Goal: Task Accomplishment & Management: Manage account settings

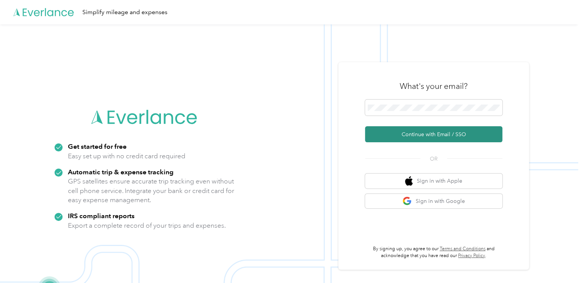
click at [444, 133] on button "Continue with Email / SSO" at bounding box center [433, 134] width 137 height 16
click at [423, 135] on button "Continue with Email / SSO" at bounding box center [433, 134] width 137 height 16
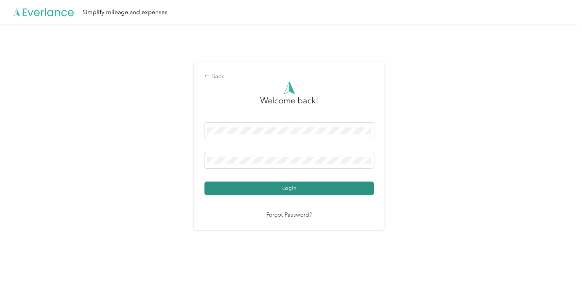
click at [312, 189] on button "Login" at bounding box center [288, 188] width 169 height 13
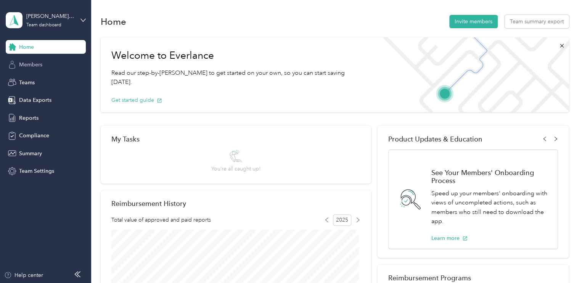
click at [35, 65] on span "Members" at bounding box center [30, 65] width 23 height 8
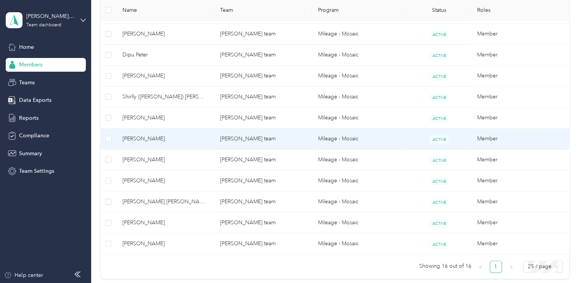
scroll to position [343, 0]
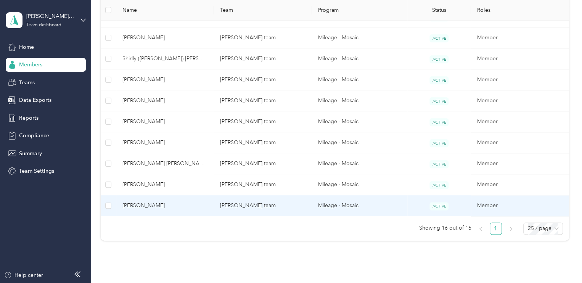
click at [277, 206] on td "[PERSON_NAME] team" at bounding box center [263, 205] width 98 height 21
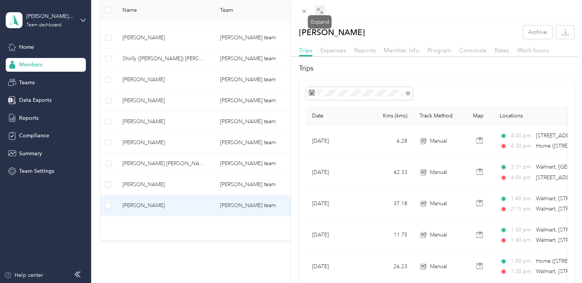
click at [321, 10] on icon at bounding box center [320, 11] width 6 height 6
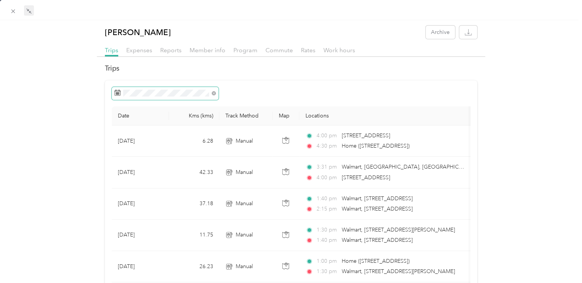
click at [117, 93] on rect at bounding box center [117, 93] width 1 height 1
